Goal: Communication & Community: Answer question/provide support

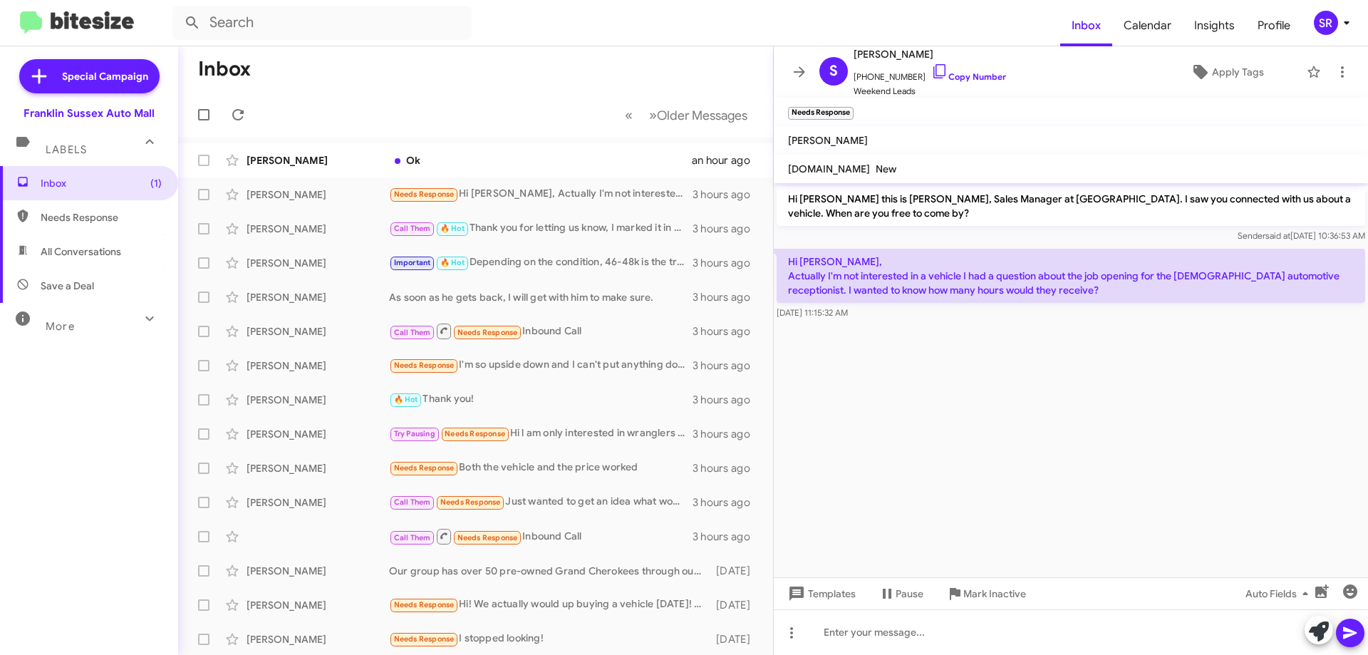
click at [107, 220] on span "Needs Response" at bounding box center [101, 217] width 121 height 14
type input "in:needs-response"
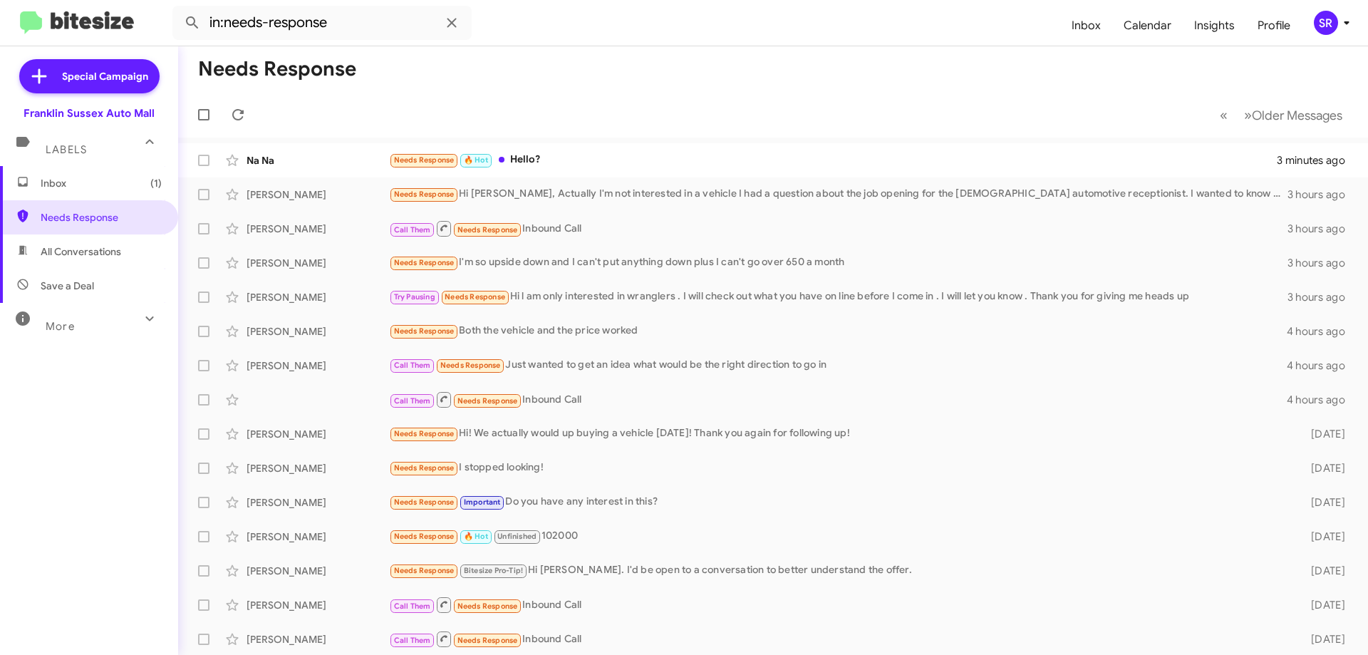
click at [88, 184] on span "Inbox (1)" at bounding box center [101, 183] width 121 height 14
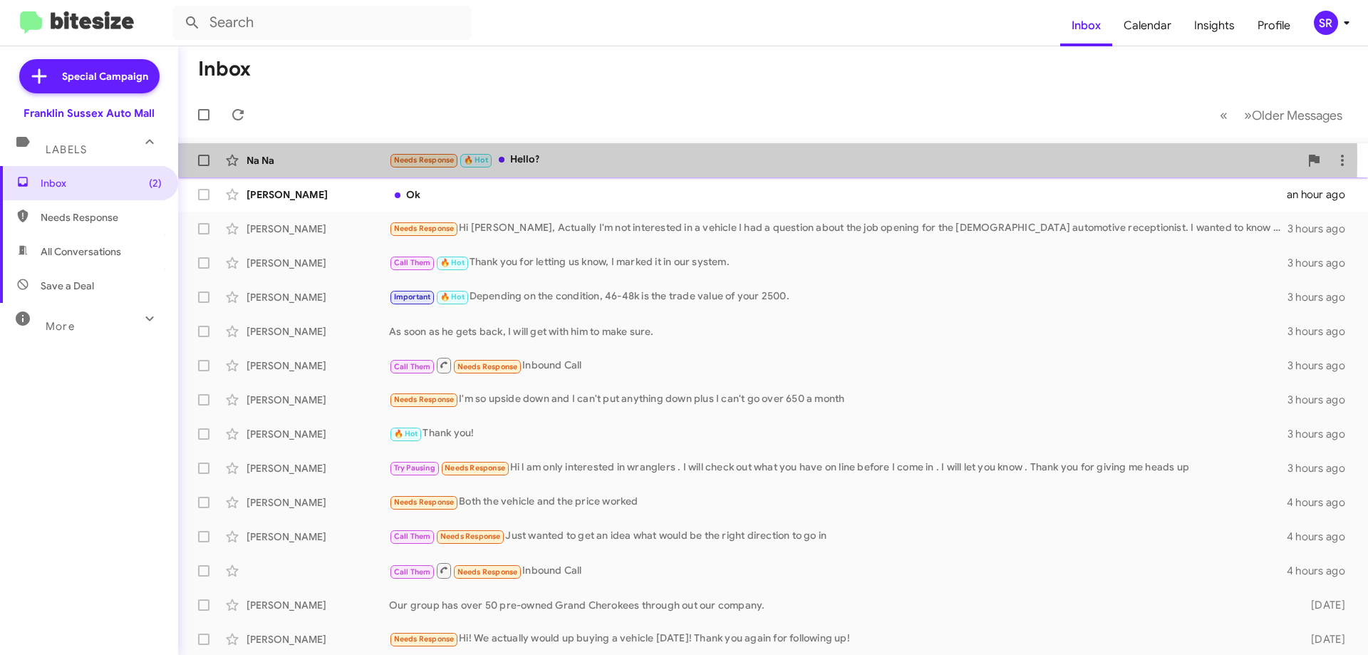
click at [514, 158] on div "Needs Response 🔥 Hot Hello?" at bounding box center [844, 160] width 910 height 16
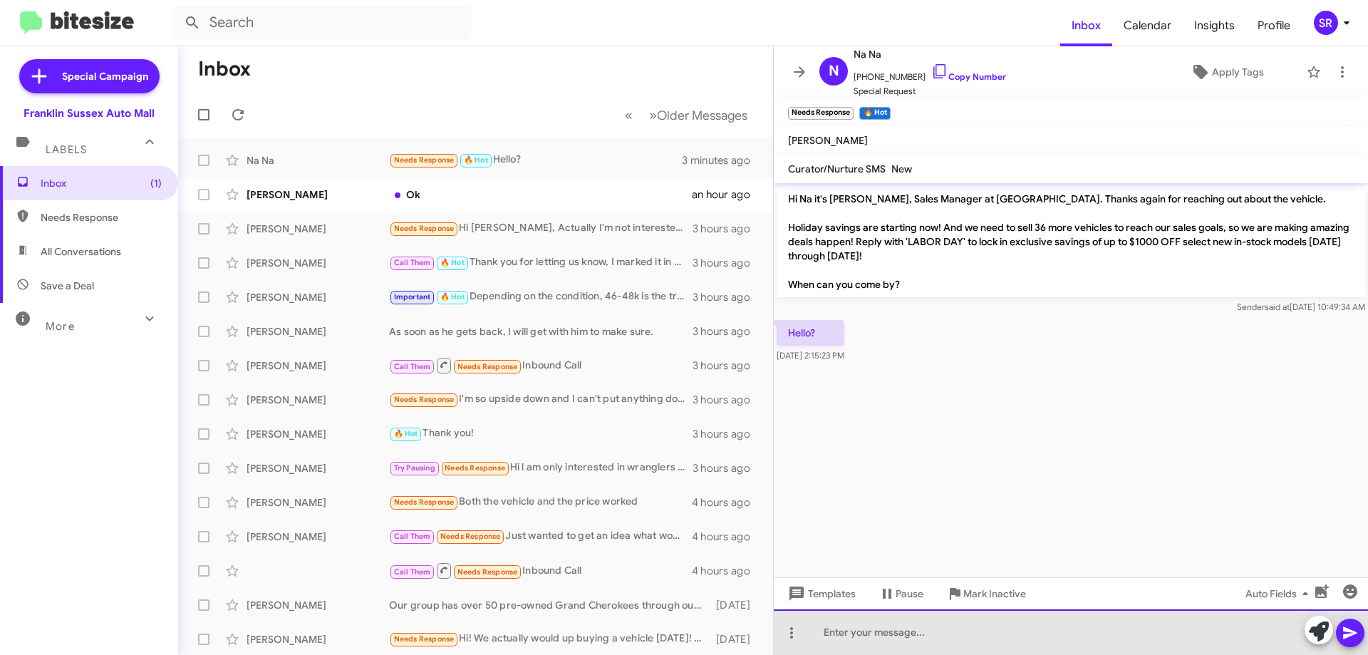
click at [861, 630] on div at bounding box center [1071, 632] width 594 height 46
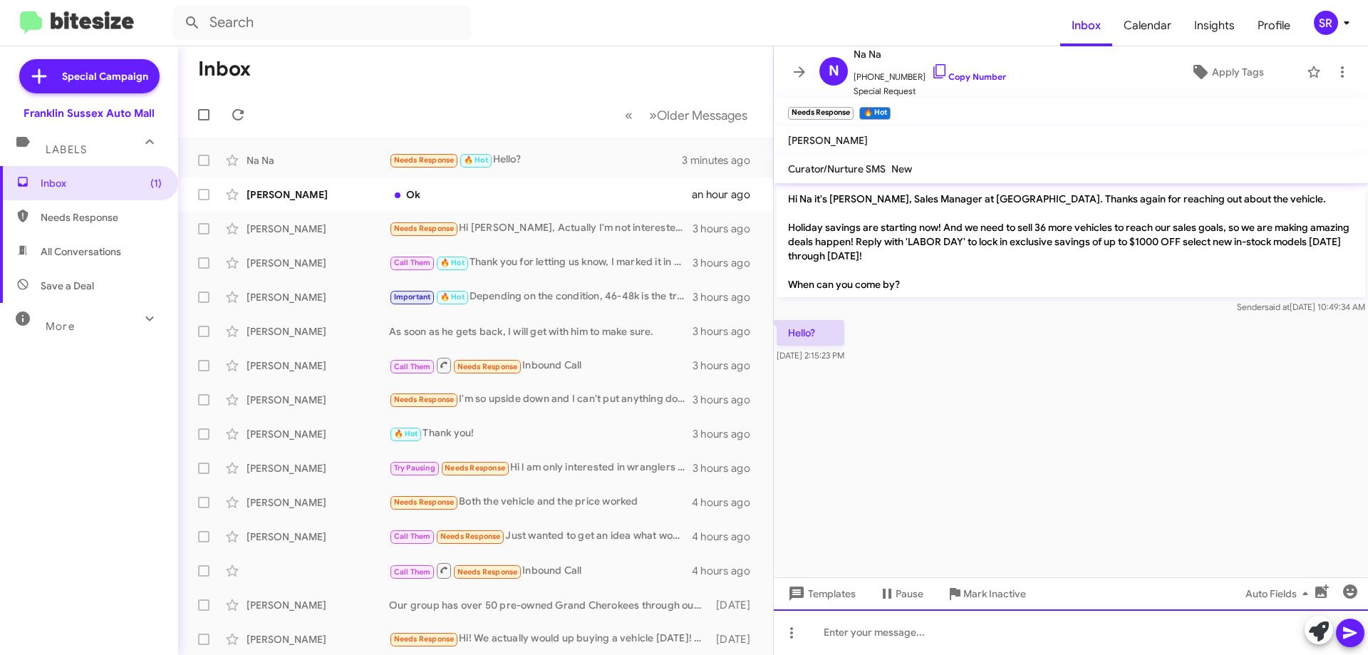
click at [834, 626] on div at bounding box center [1071, 632] width 594 height 46
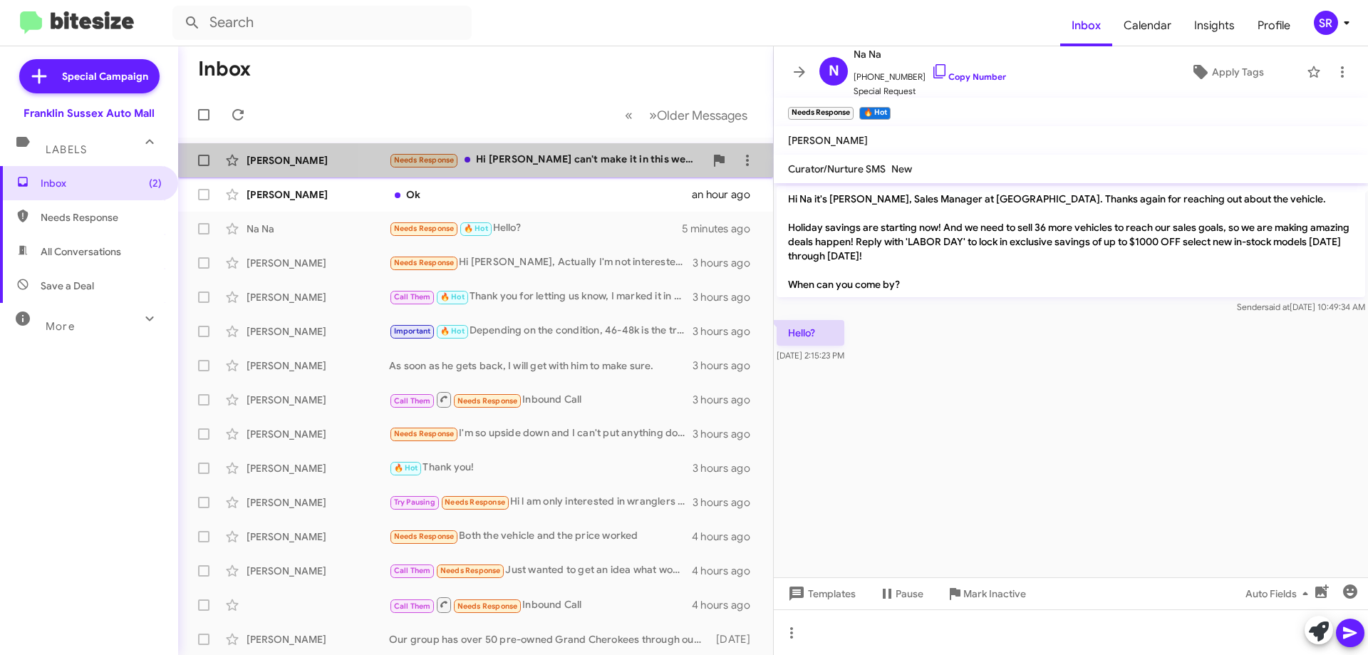
click at [551, 146] on div "[PERSON_NAME] Needs Response Hi [PERSON_NAME] can't make it in this week due to…" at bounding box center [475, 160] width 572 height 28
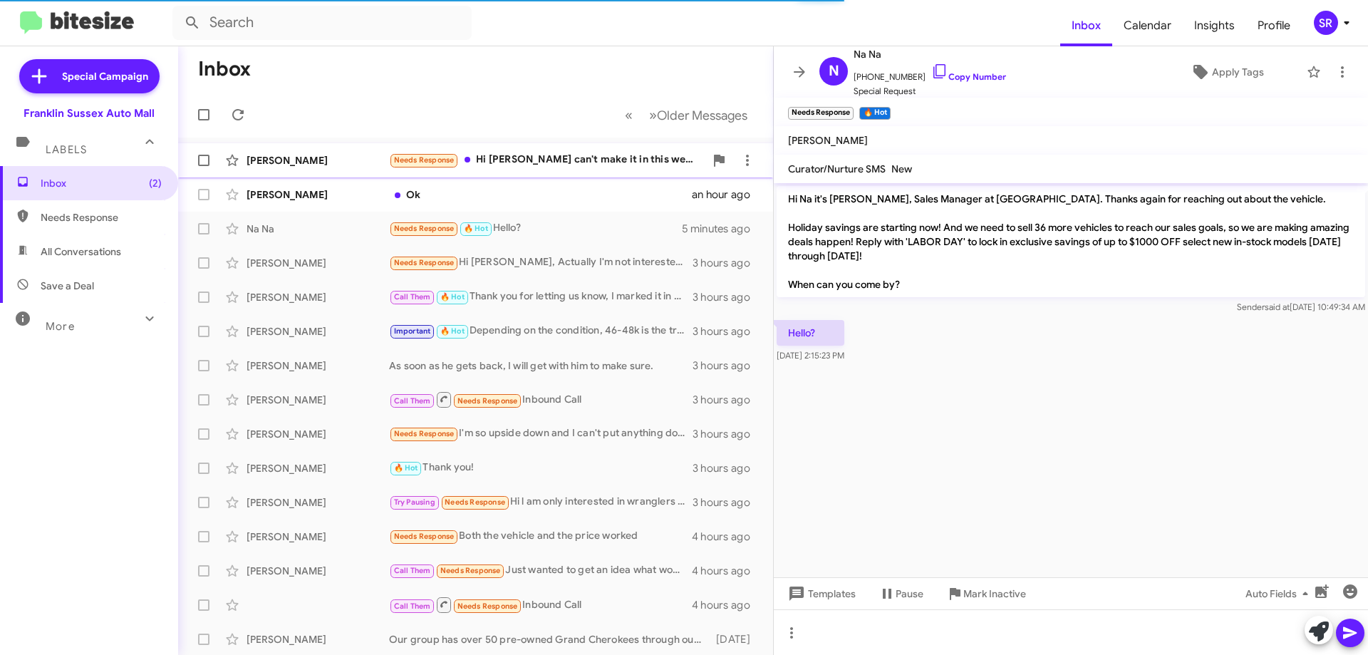
click at [544, 160] on div "Needs Response Hi [PERSON_NAME] can't make it in this week due to work schedule…" at bounding box center [547, 160] width 316 height 16
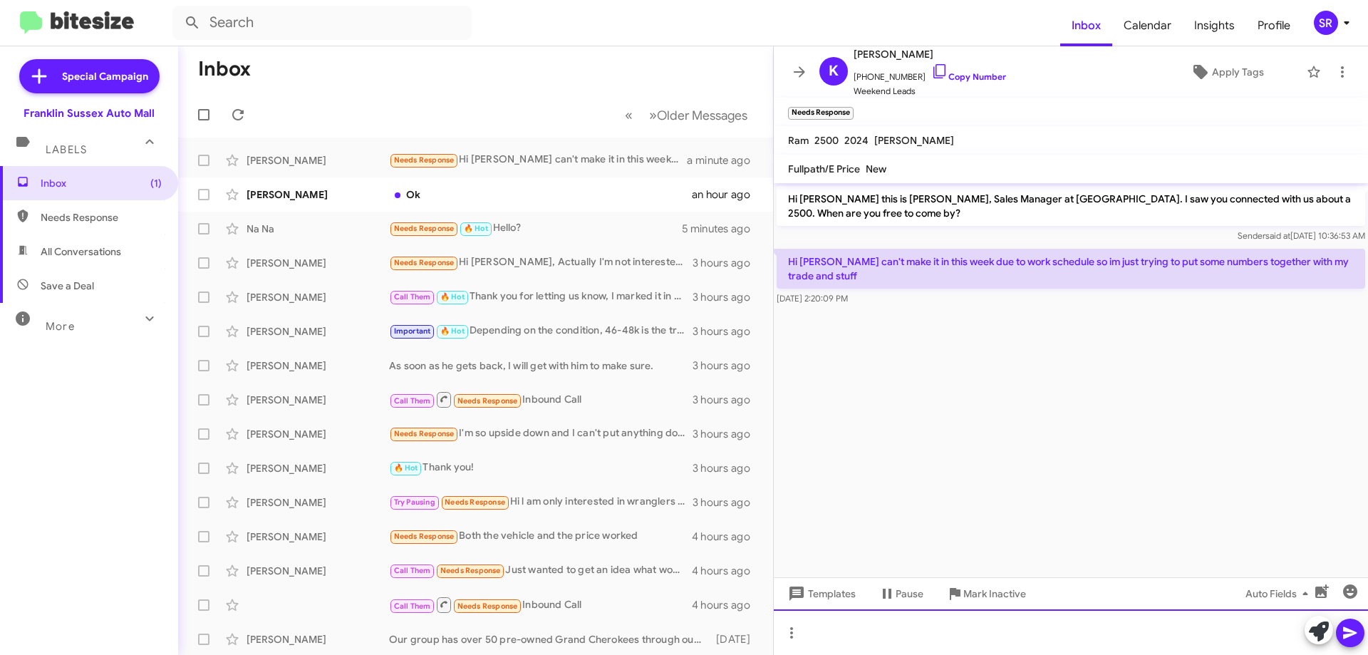
click at [835, 618] on div at bounding box center [1071, 632] width 594 height 46
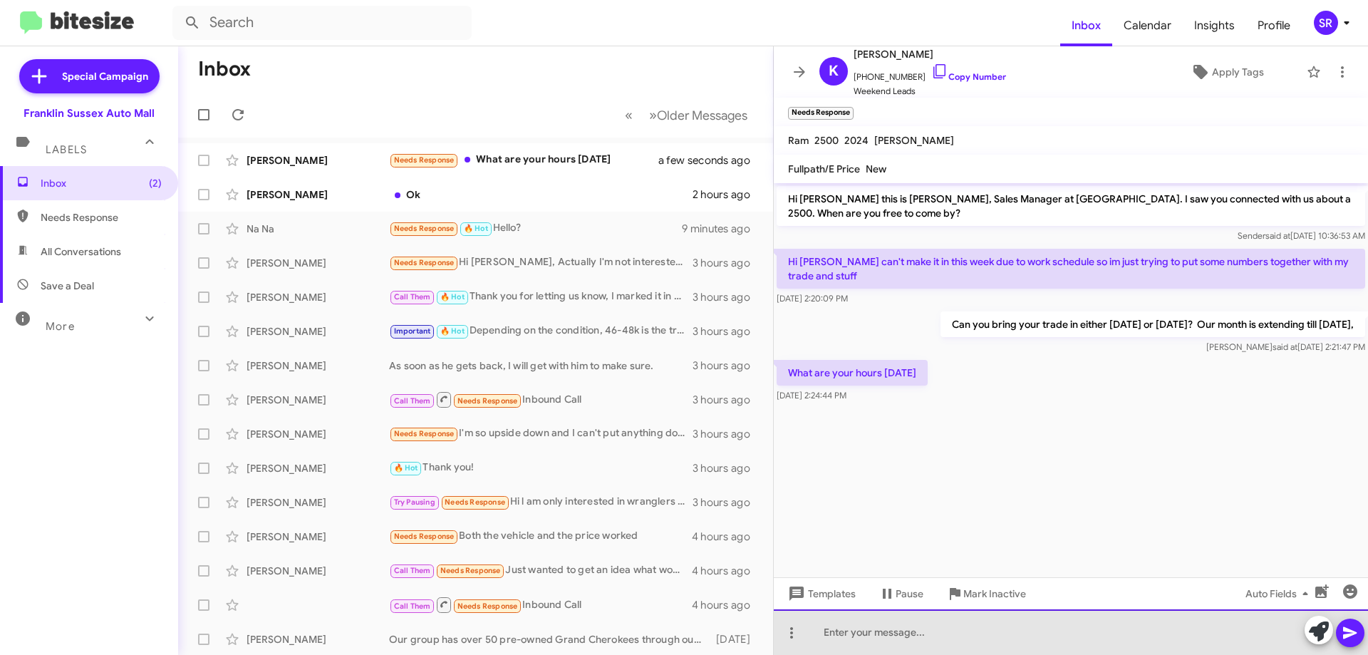
click at [899, 635] on div at bounding box center [1071, 632] width 594 height 46
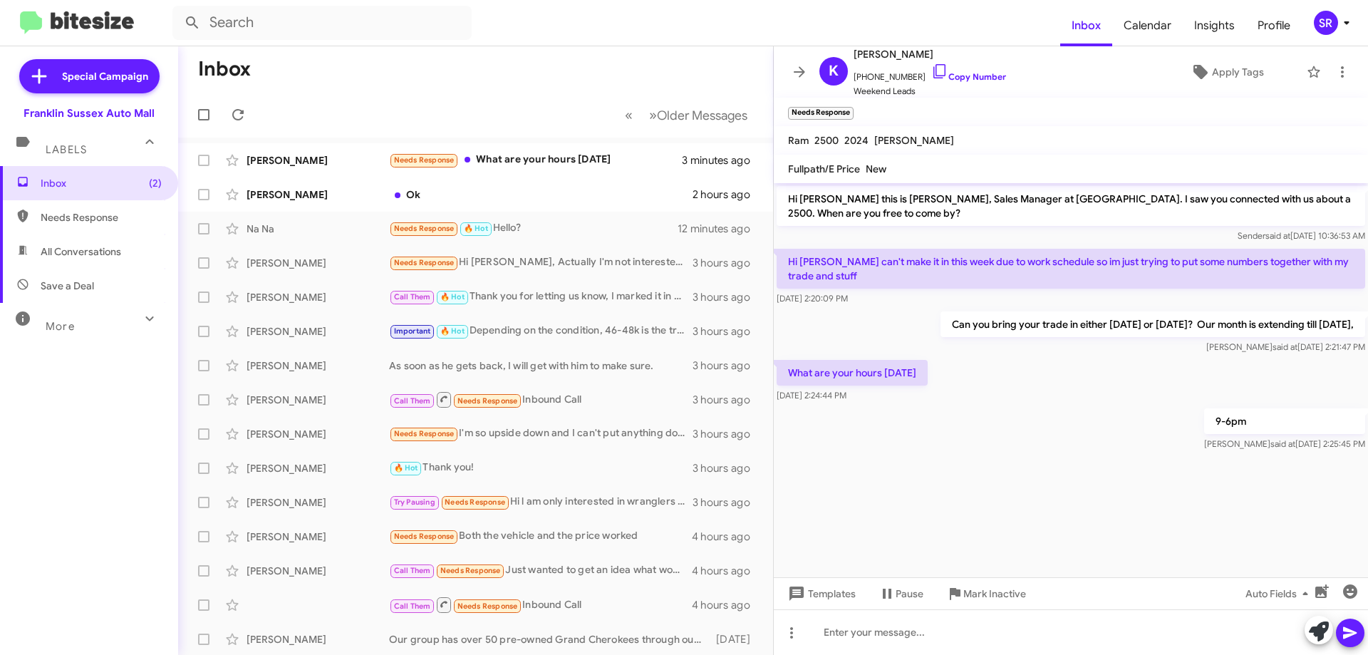
click at [78, 215] on span "Needs Response" at bounding box center [101, 217] width 121 height 14
type input "in:needs-response"
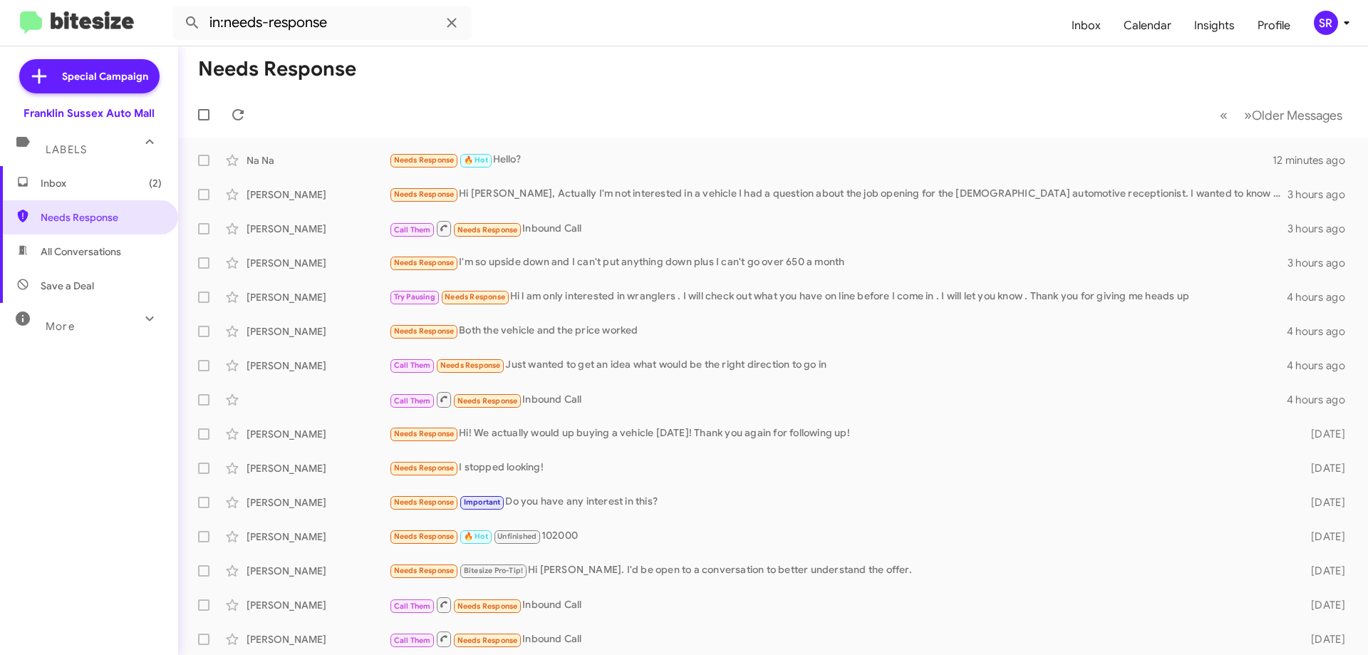
click at [56, 184] on span "Inbox (2)" at bounding box center [101, 183] width 121 height 14
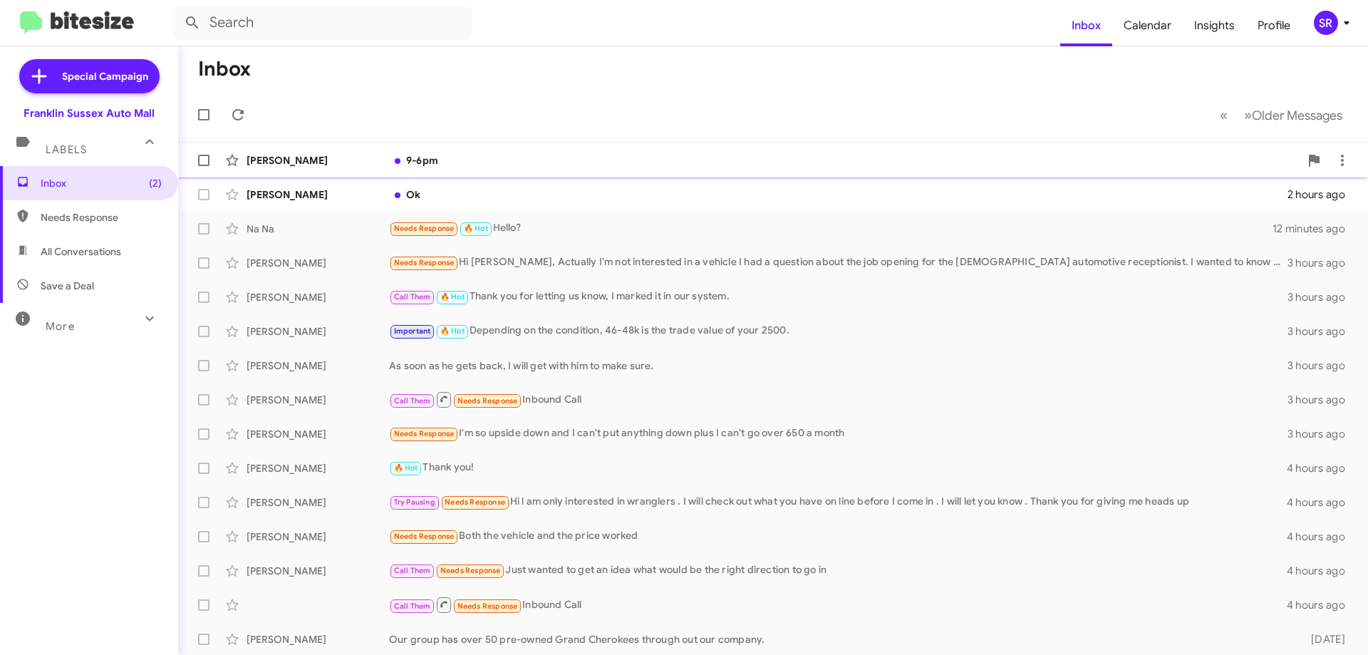
click at [447, 156] on div "9-6pm" at bounding box center [844, 160] width 910 height 14
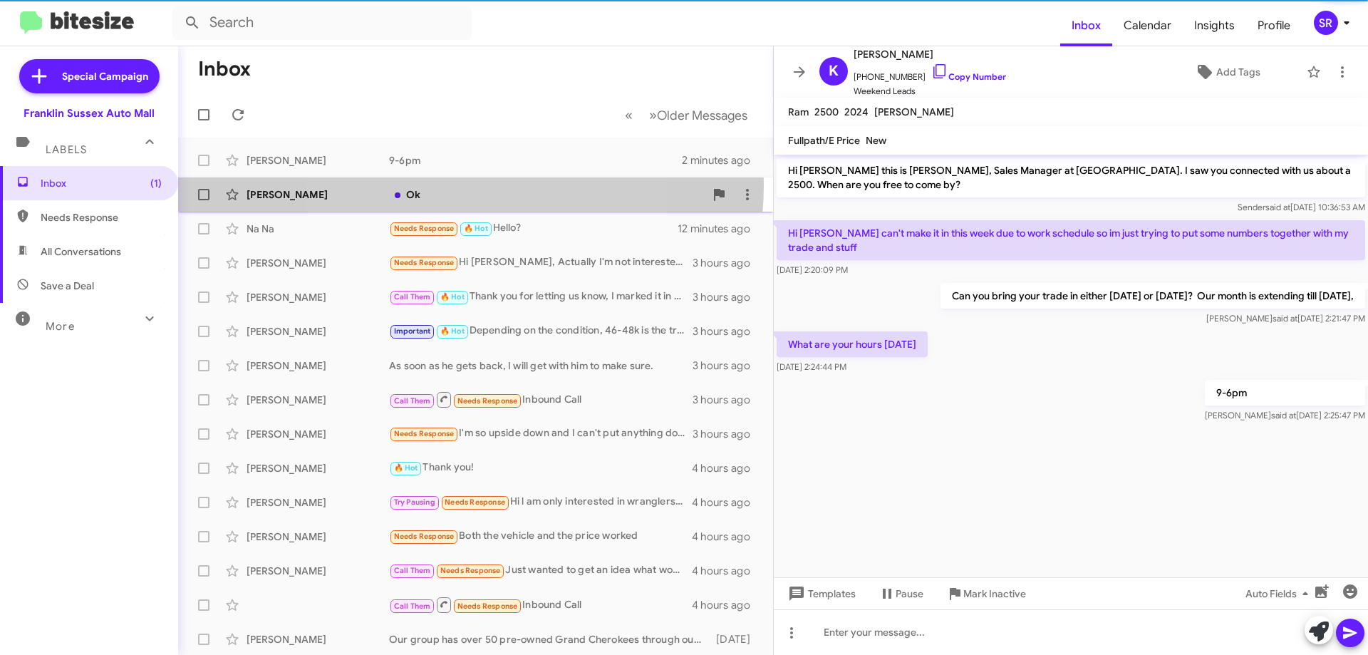
click at [444, 185] on div "[PERSON_NAME] Ok 2 hours ago" at bounding box center [475, 194] width 572 height 28
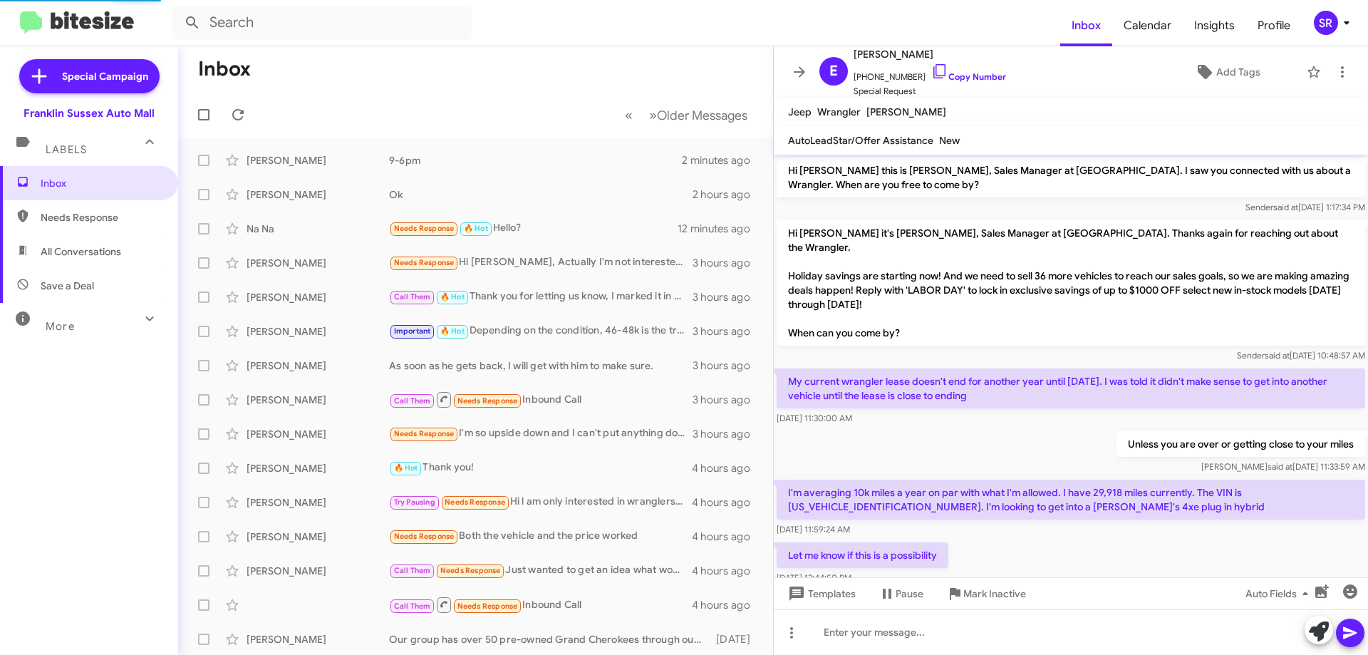
scroll to position [122, 0]
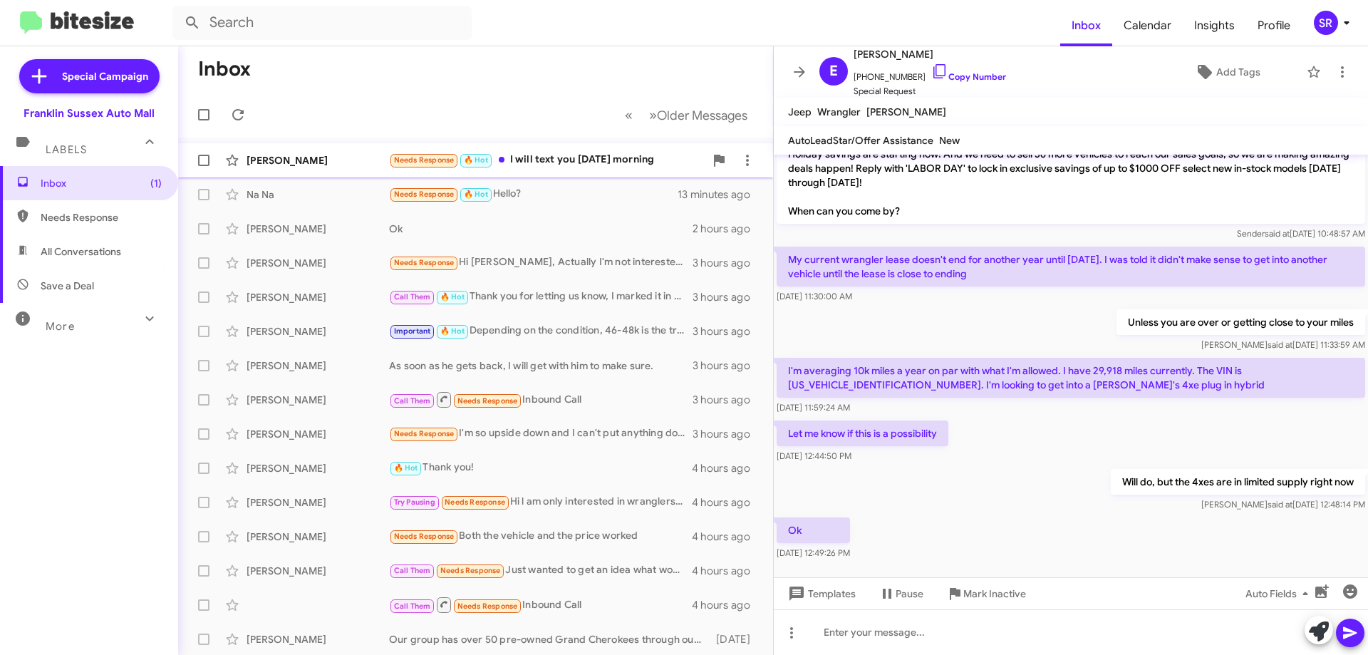
click at [544, 162] on div "Needs Response 🔥 Hot I will text you [DATE] morning" at bounding box center [547, 160] width 316 height 16
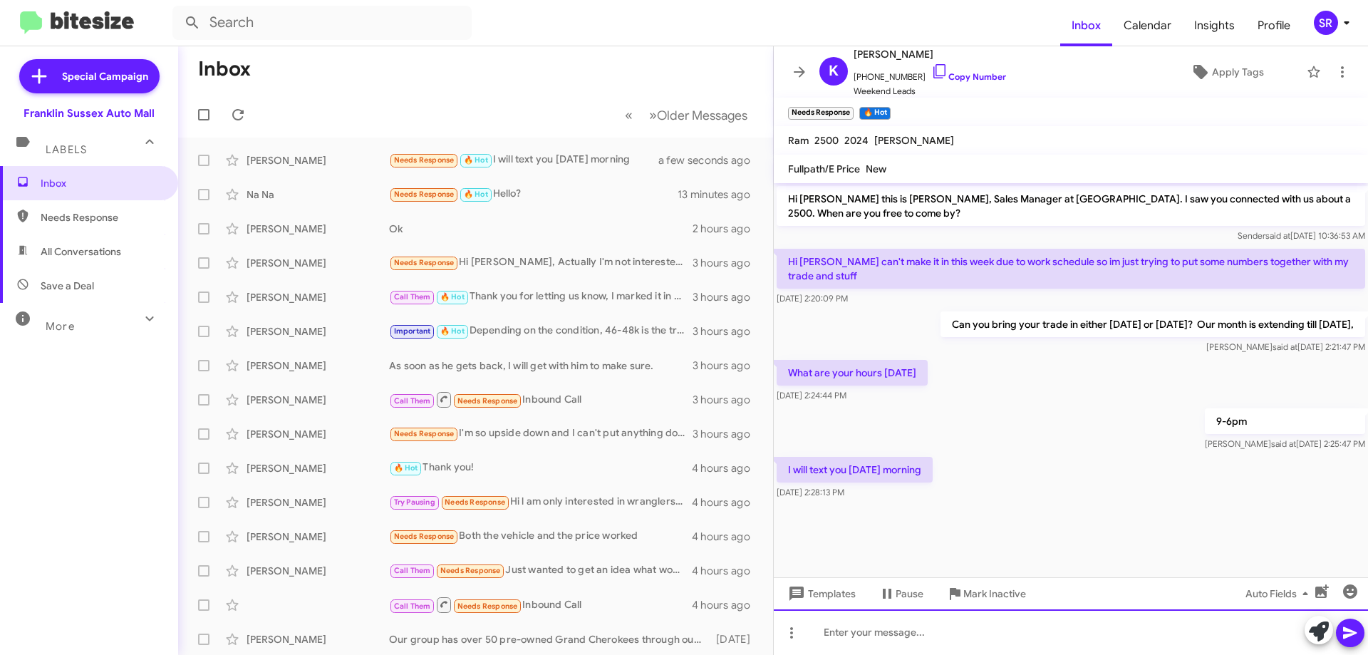
click at [871, 616] on div at bounding box center [1071, 632] width 594 height 46
